Goal: Check status: Check status

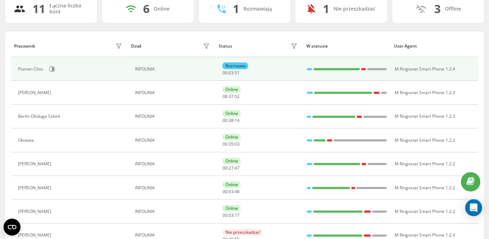
scroll to position [67, 0]
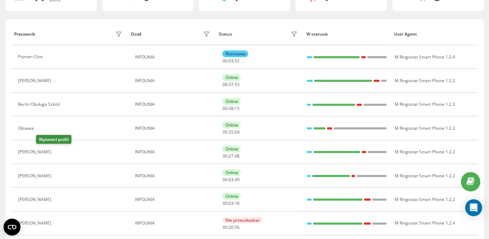
click at [56, 153] on icon at bounding box center [59, 152] width 6 height 6
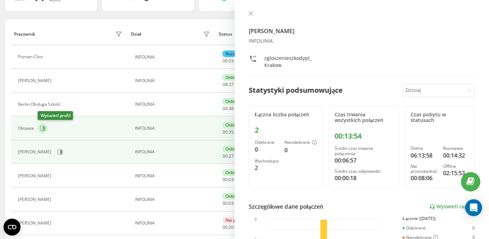
click at [44, 126] on icon at bounding box center [42, 128] width 5 height 5
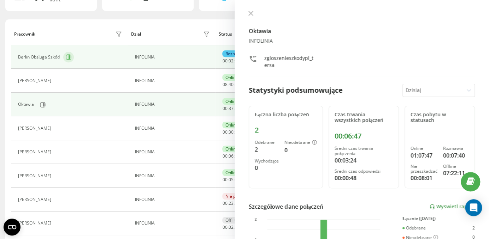
click at [68, 57] on icon at bounding box center [69, 57] width 6 height 6
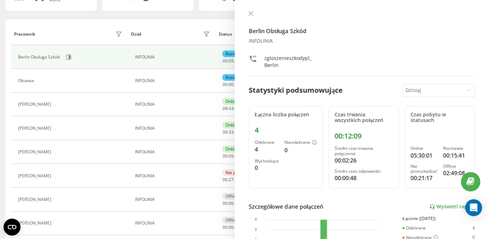
click at [249, 16] on icon at bounding box center [250, 13] width 5 height 5
